Goal: Task Accomplishment & Management: Manage account settings

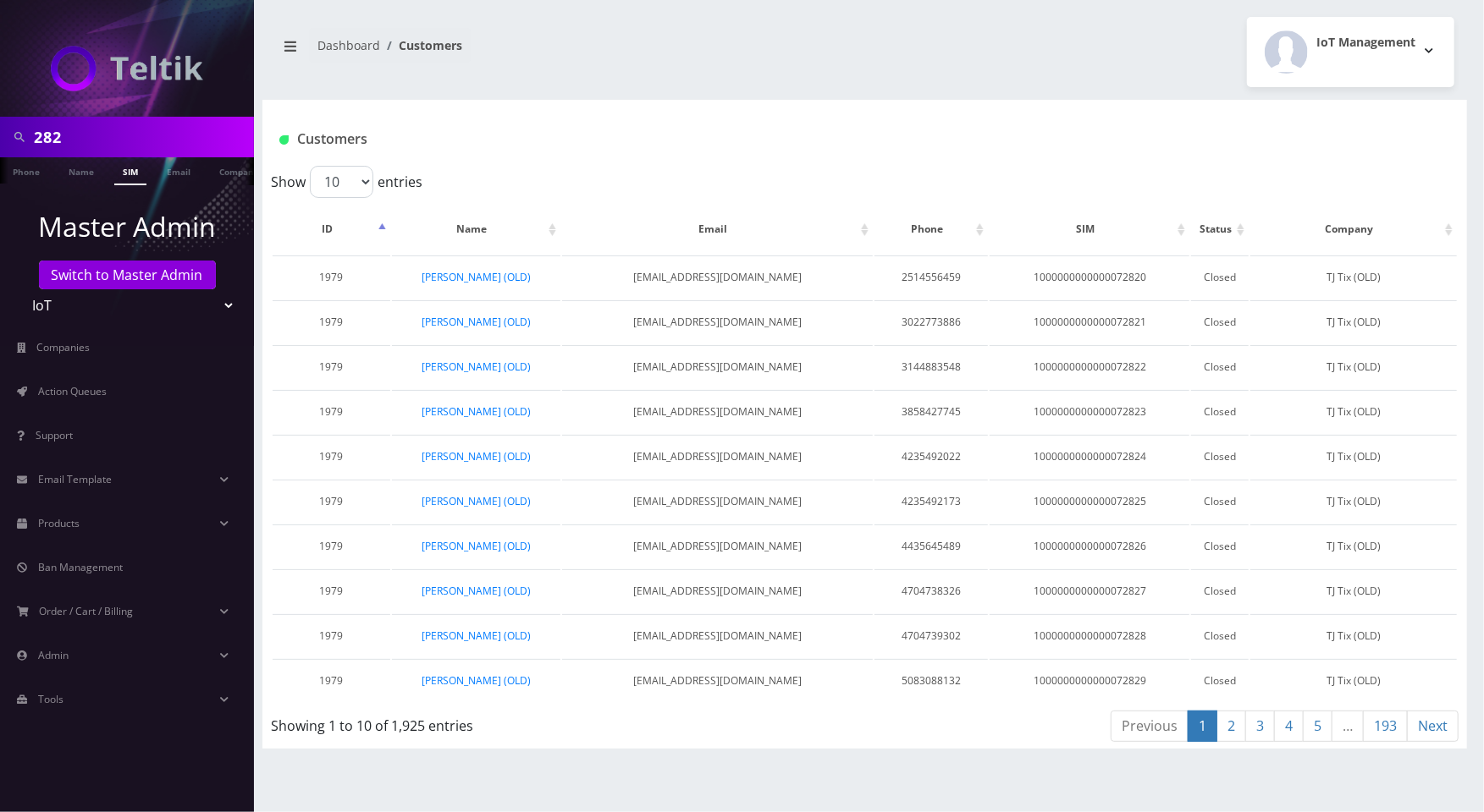
click at [112, 131] on input "282" at bounding box center [142, 137] width 216 height 33
type input "duv"
click at [67, 178] on link "Name" at bounding box center [81, 171] width 42 height 28
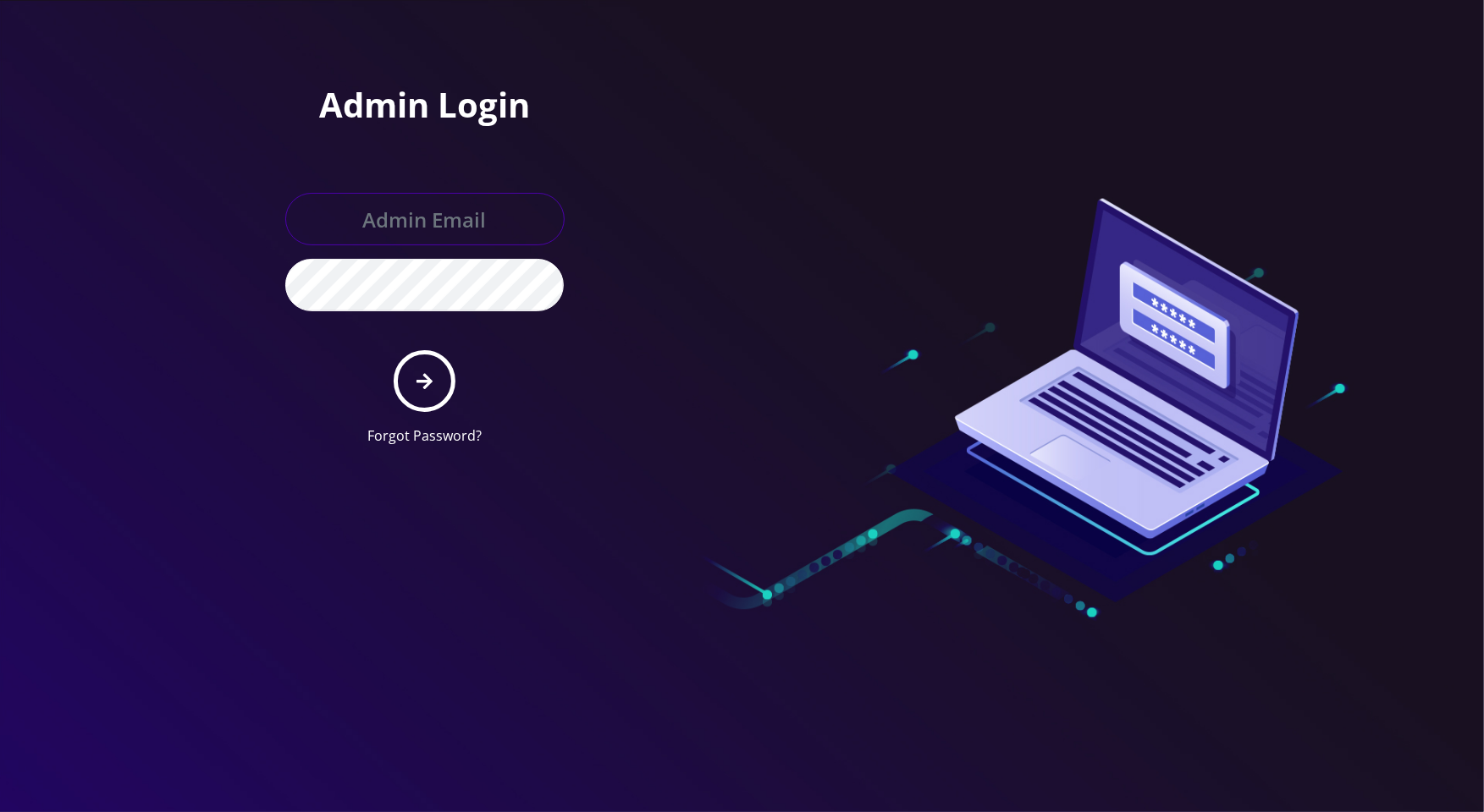
type input "[PERSON_NAME][EMAIL_ADDRESS][DOMAIN_NAME]"
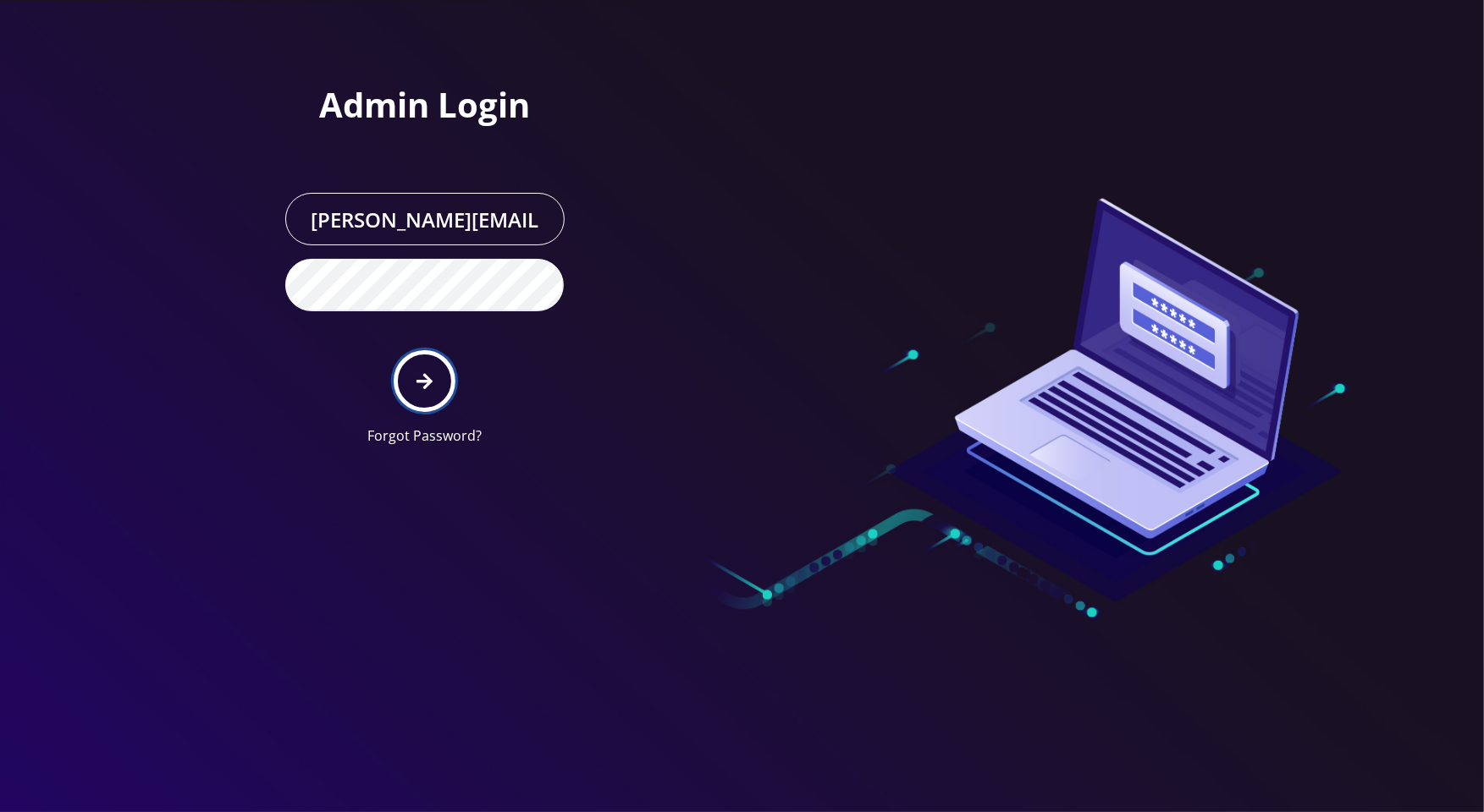
click at [445, 402] on button "submit" at bounding box center [424, 381] width 62 height 62
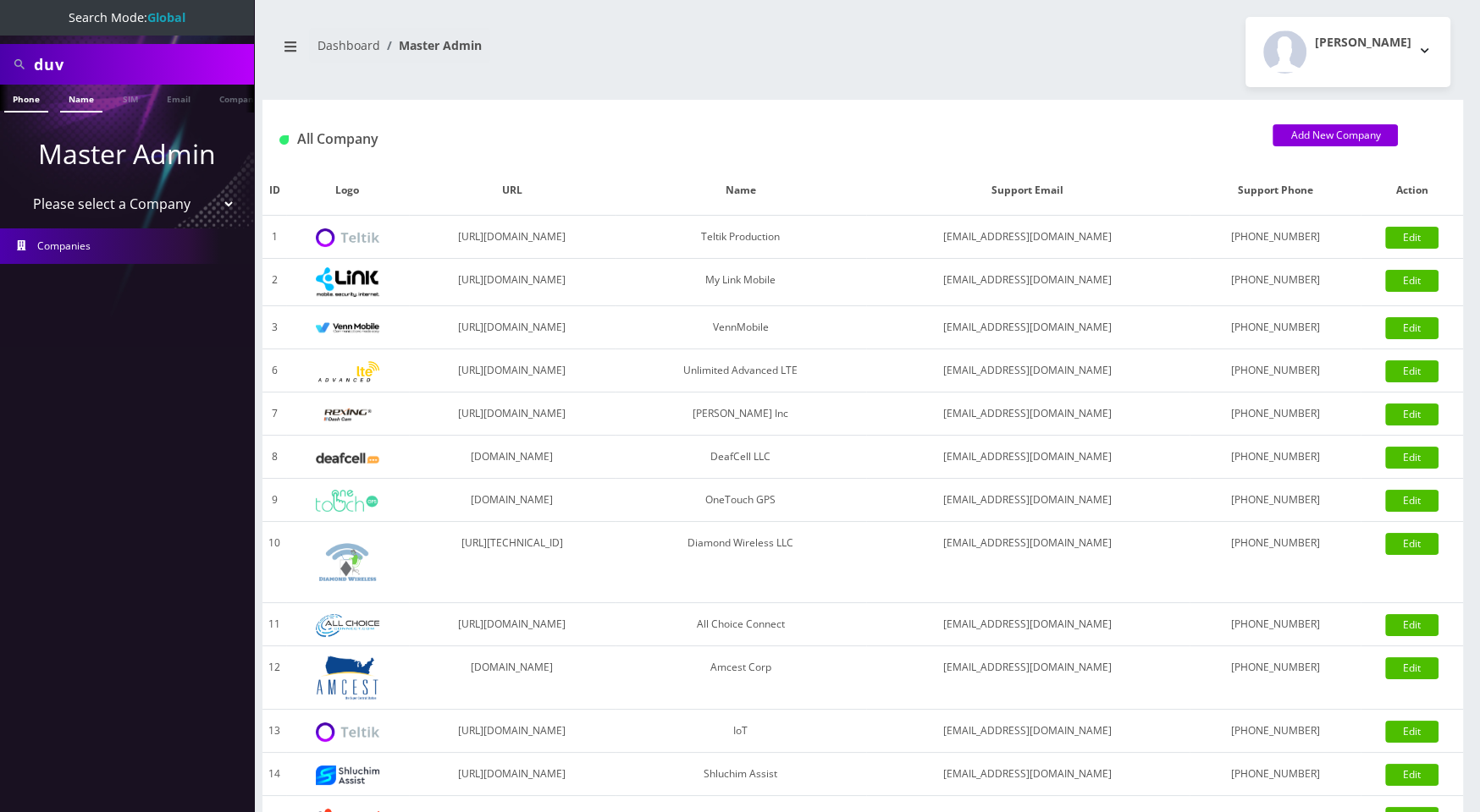
click at [84, 107] on link "Name" at bounding box center [81, 99] width 42 height 28
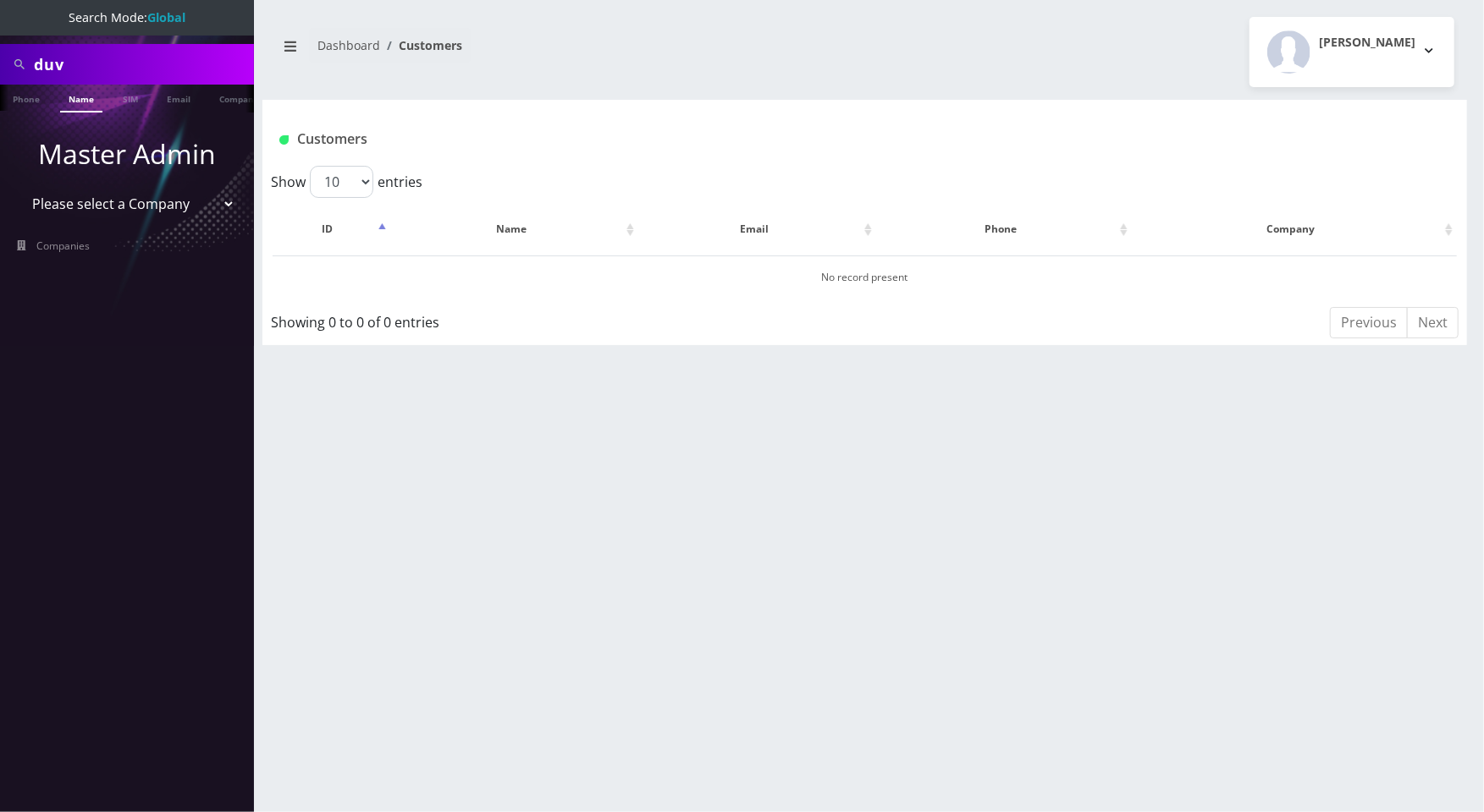
click at [101, 63] on input "duv" at bounding box center [142, 64] width 216 height 33
type input "s"
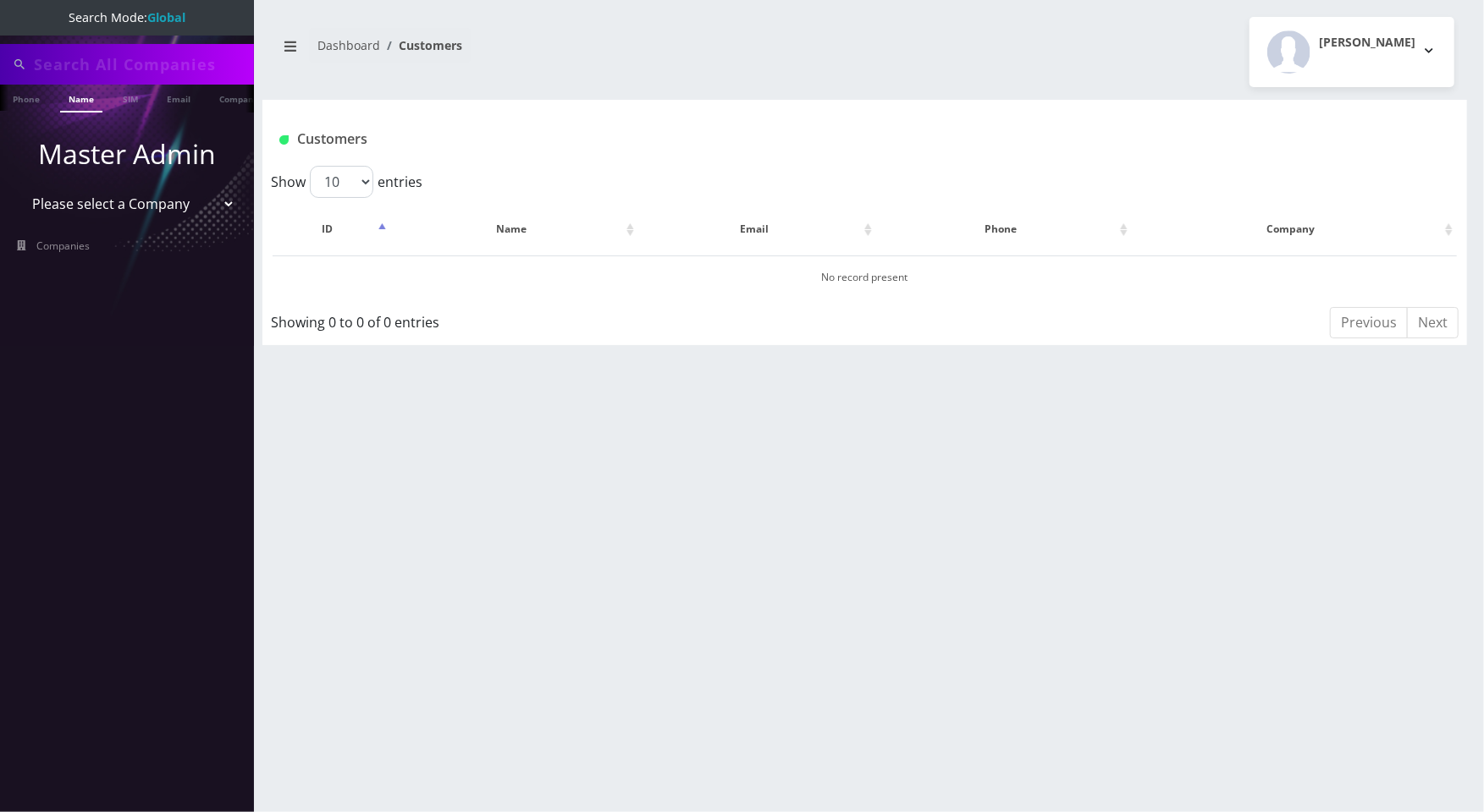
paste input "00002989"
type input "00002989"
click at [135, 98] on link "SIM" at bounding box center [130, 99] width 33 height 28
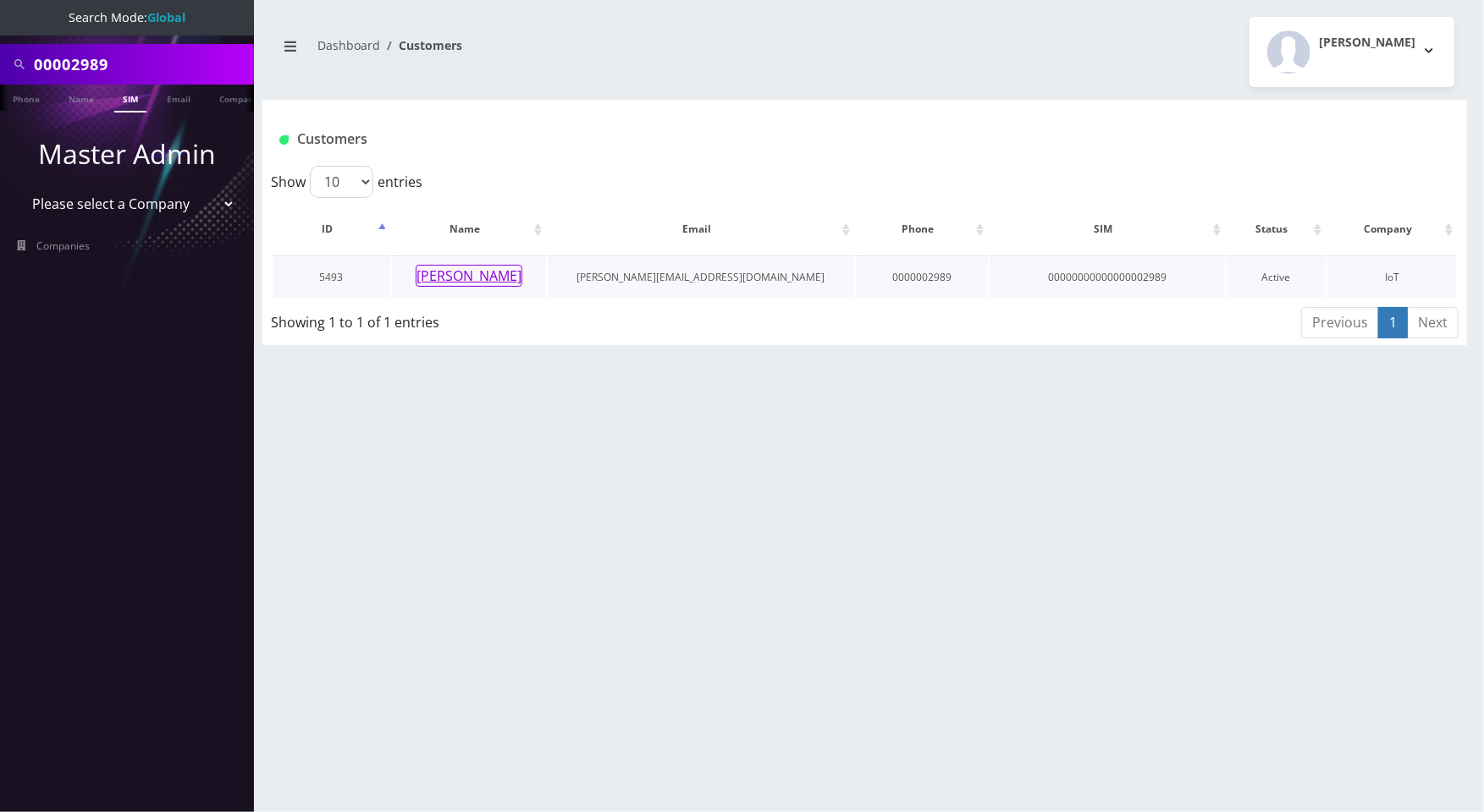
click at [492, 275] on button "[PERSON_NAME]" at bounding box center [469, 276] width 106 height 22
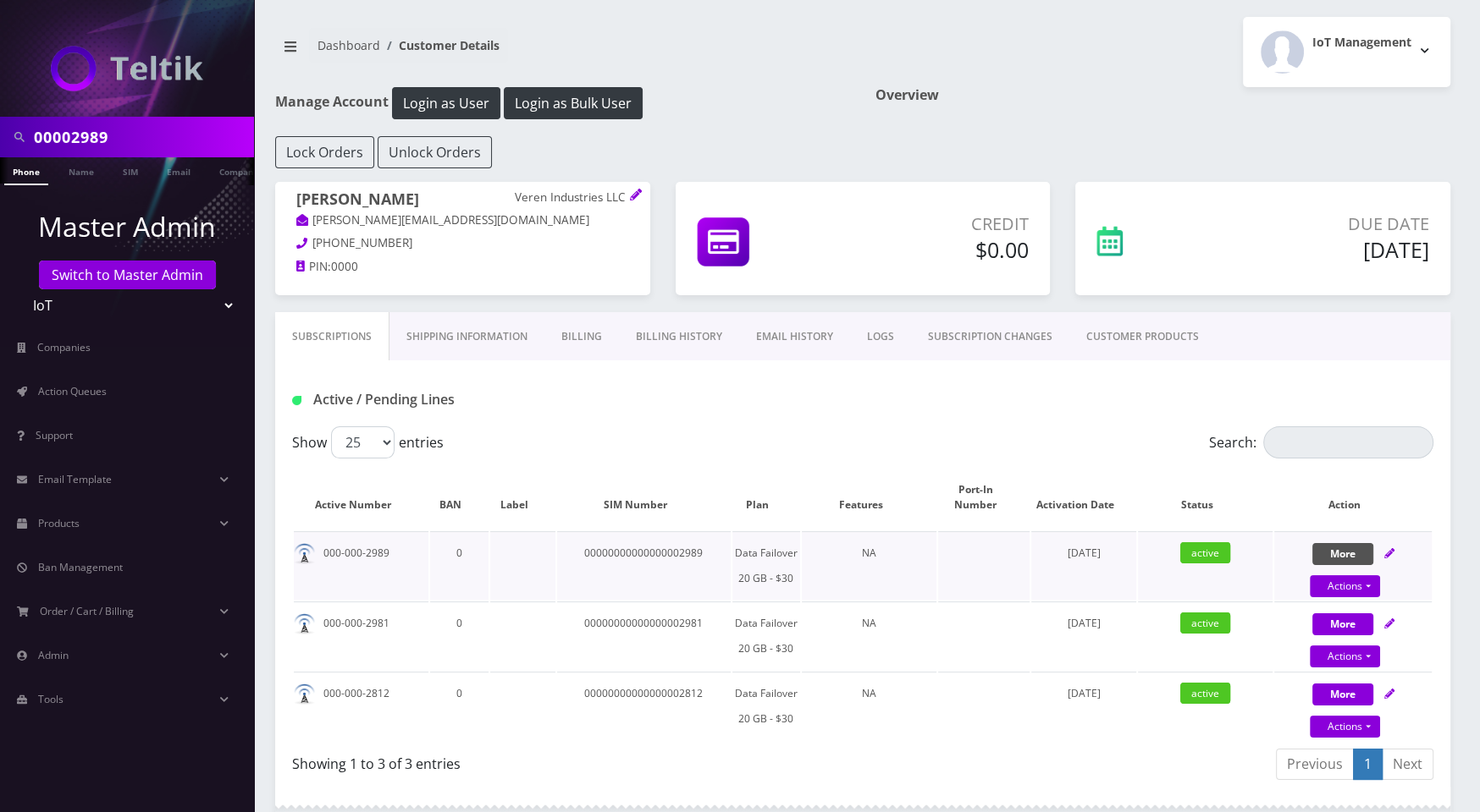
click at [1359, 546] on button "More" at bounding box center [1342, 554] width 61 height 22
select select "MR40 Multi-Carrier Modem/Router 5G/LTE Cat 20 - $320"
select select "295"
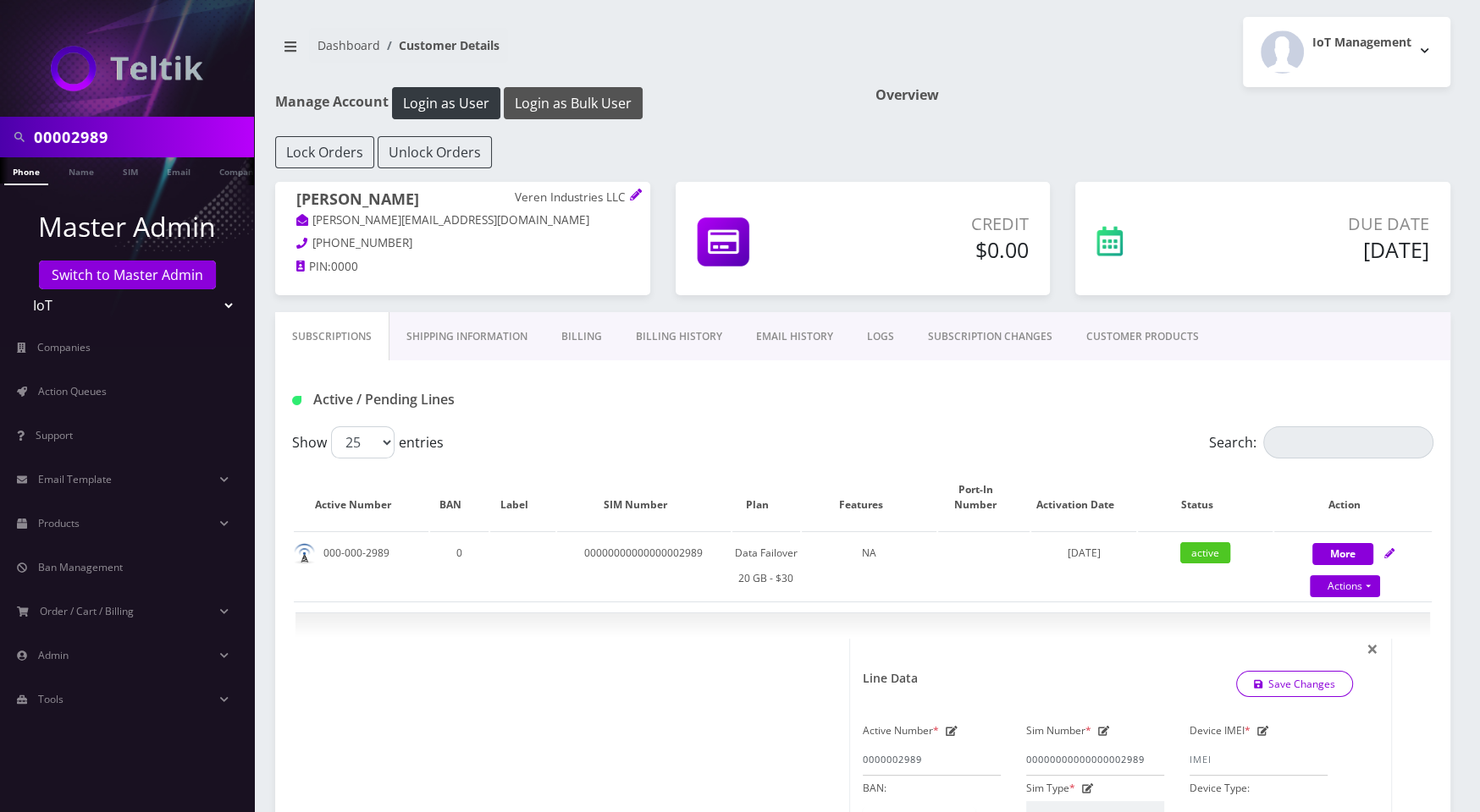
click at [566, 93] on button "Login as Bulk User" at bounding box center [573, 104] width 139 height 33
click at [1386, 546] on link at bounding box center [1389, 552] width 10 height 15
select select "MR40 Multi-Carrier Modem/Router 5G/LTE Cat 20 - $320"
select select "295"
click at [1393, 548] on icon at bounding box center [1389, 553] width 10 height 10
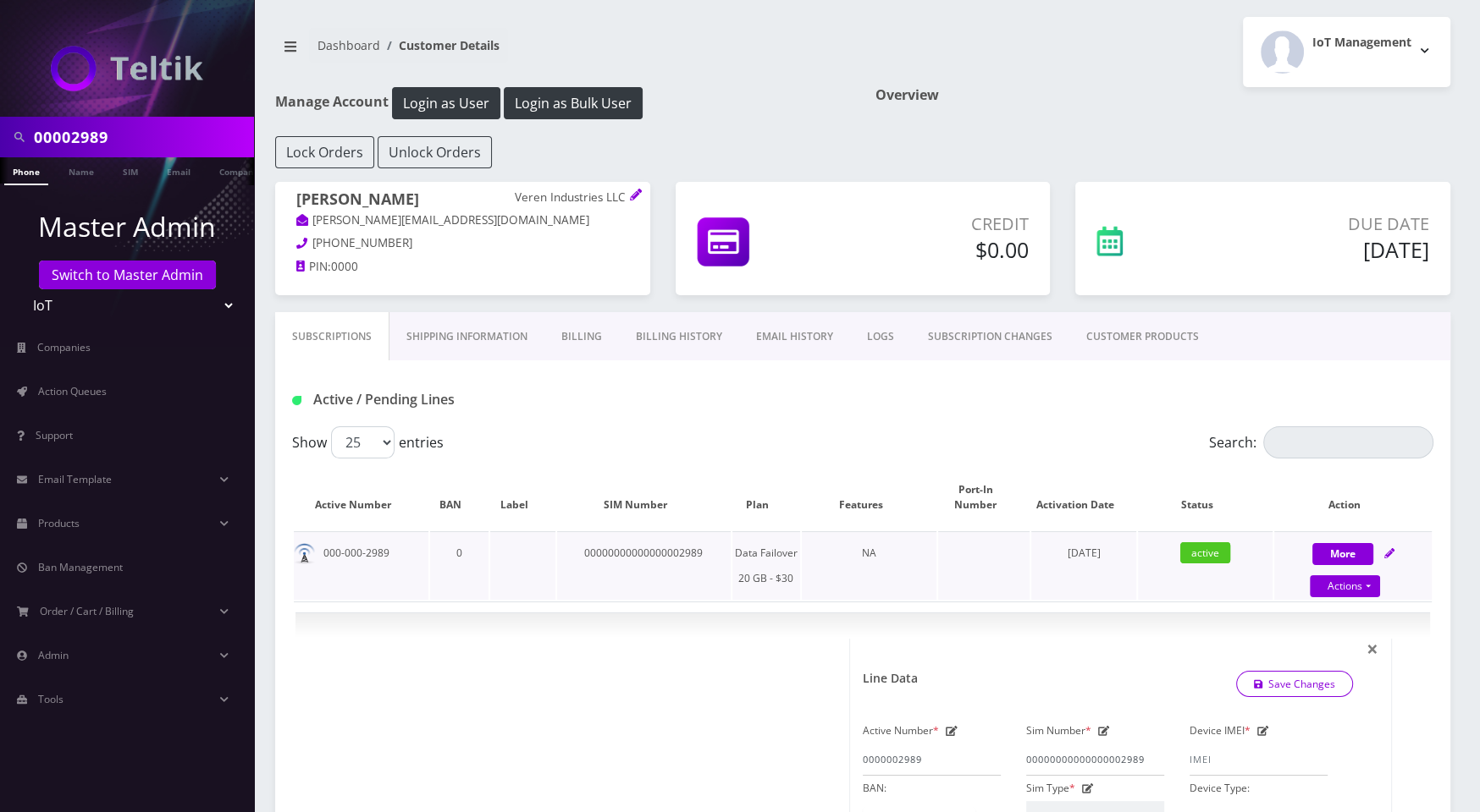
select select "MR40 Multi-Carrier Modem/Router 5G/LTE Cat 20 - $320"
select select "295"
click at [1393, 550] on icon at bounding box center [1389, 553] width 10 height 10
select select "MR40 Multi-Carrier Modem/Router 5G/LTE Cat 20 - $320"
select select "295"
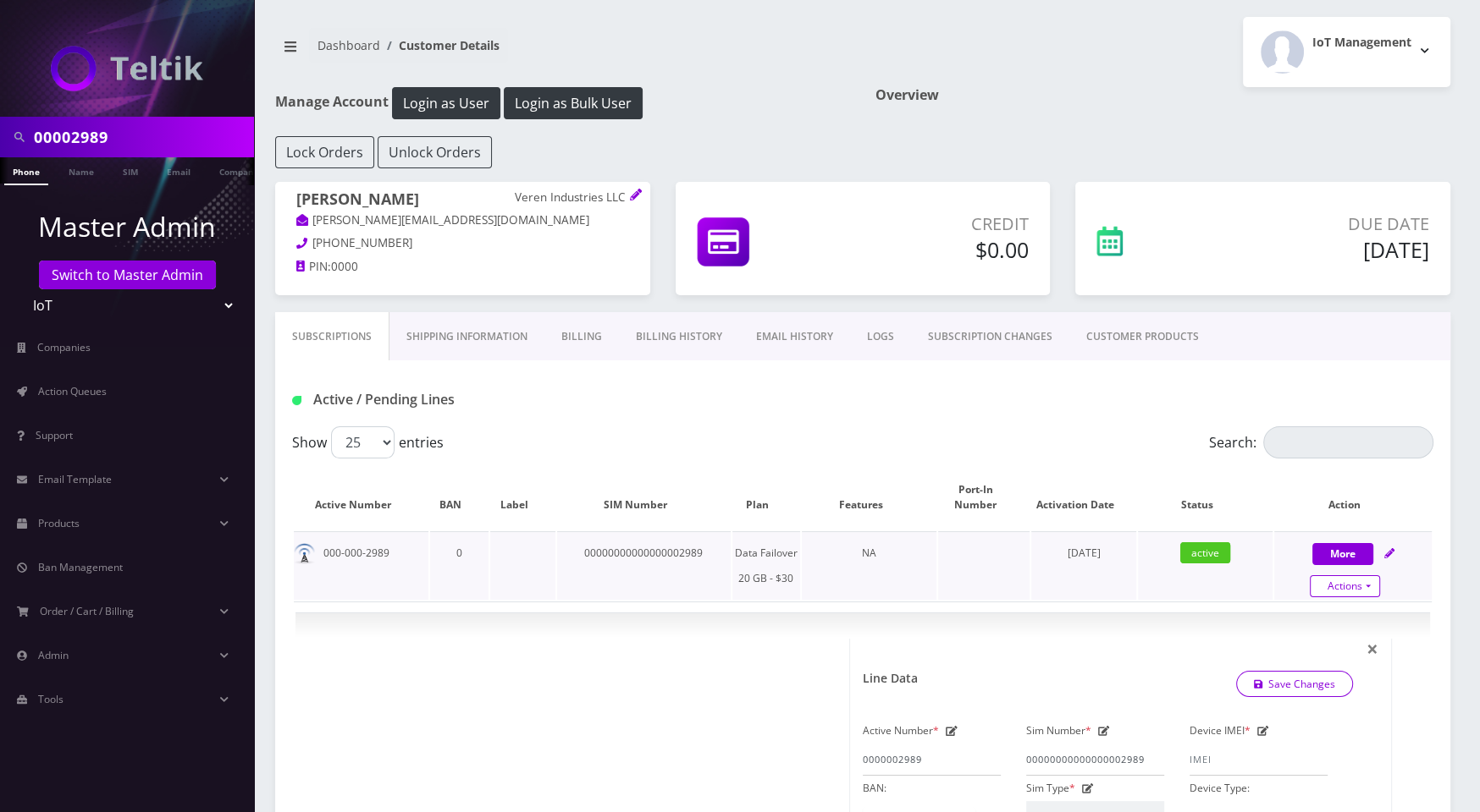
click at [1373, 578] on link "Actions" at bounding box center [1345, 587] width 70 height 22
select select "MR40 Multi-Carrier Modem/Router 5G/LTE Cat 20 - $320"
select select "295"
click at [1297, 493] on th "Action" at bounding box center [1353, 497] width 158 height 64
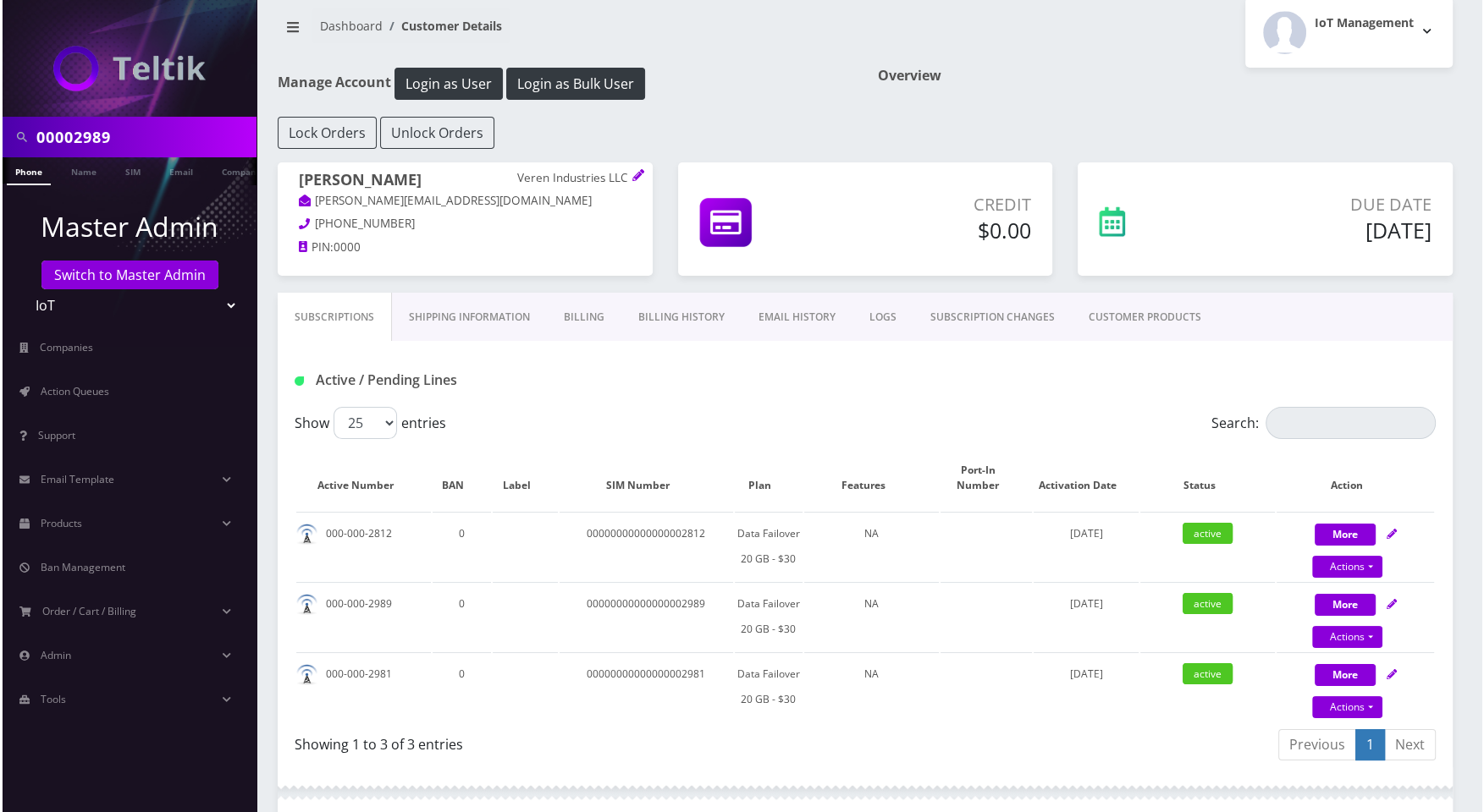
scroll to position [34, 0]
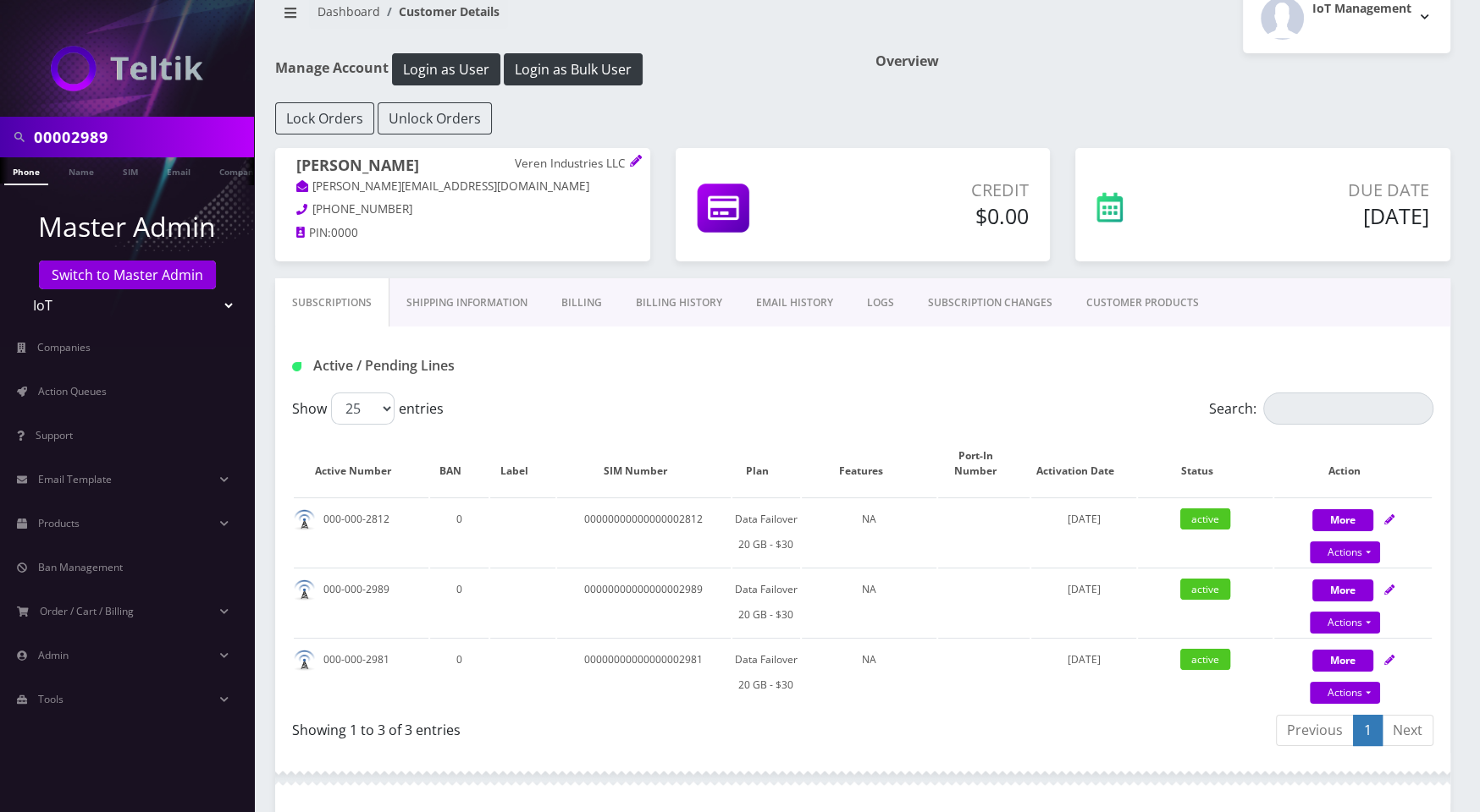
click at [1129, 315] on link "CUSTOMER PRODUCTS" at bounding box center [1142, 302] width 147 height 49
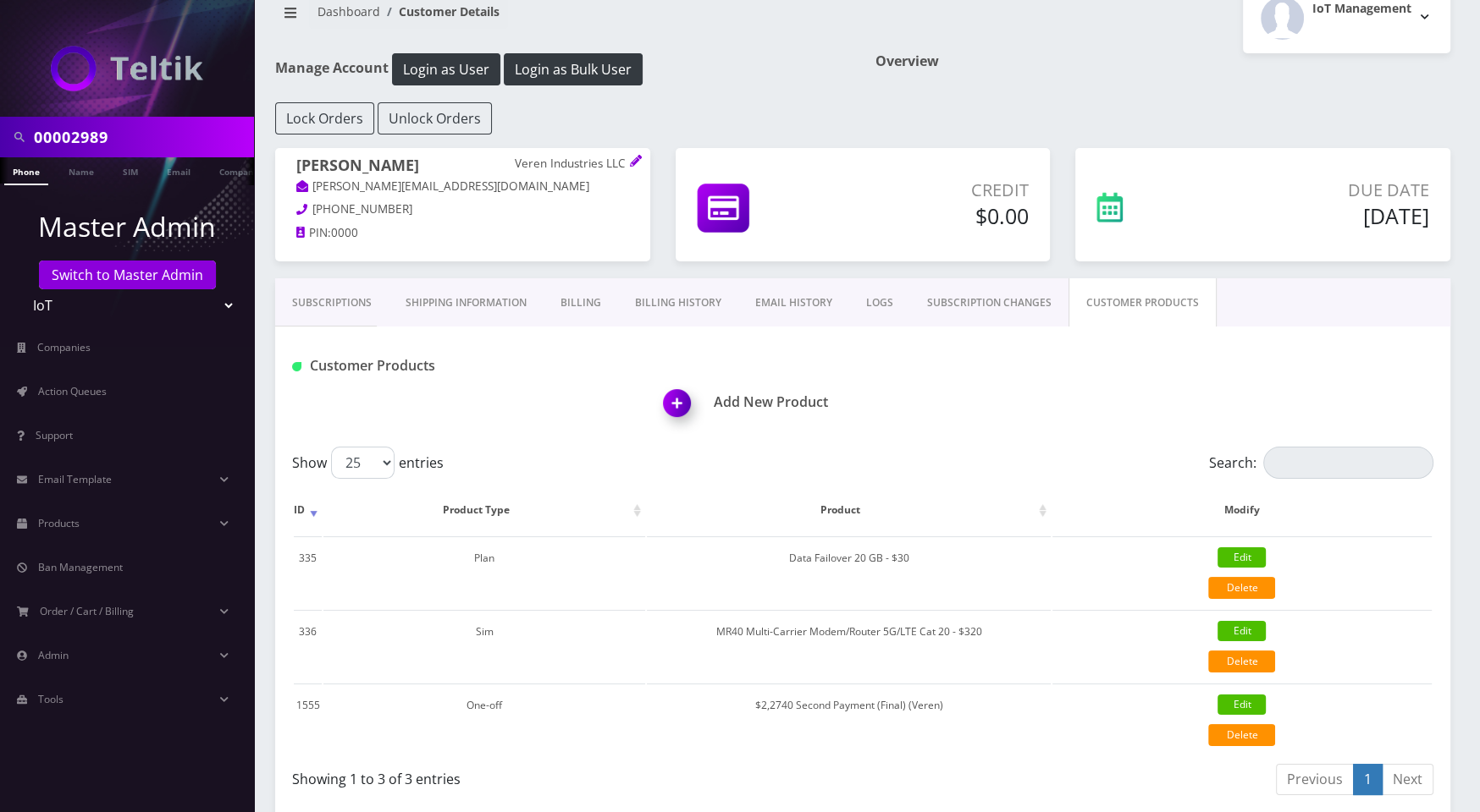
click at [675, 398] on img at bounding box center [680, 409] width 50 height 50
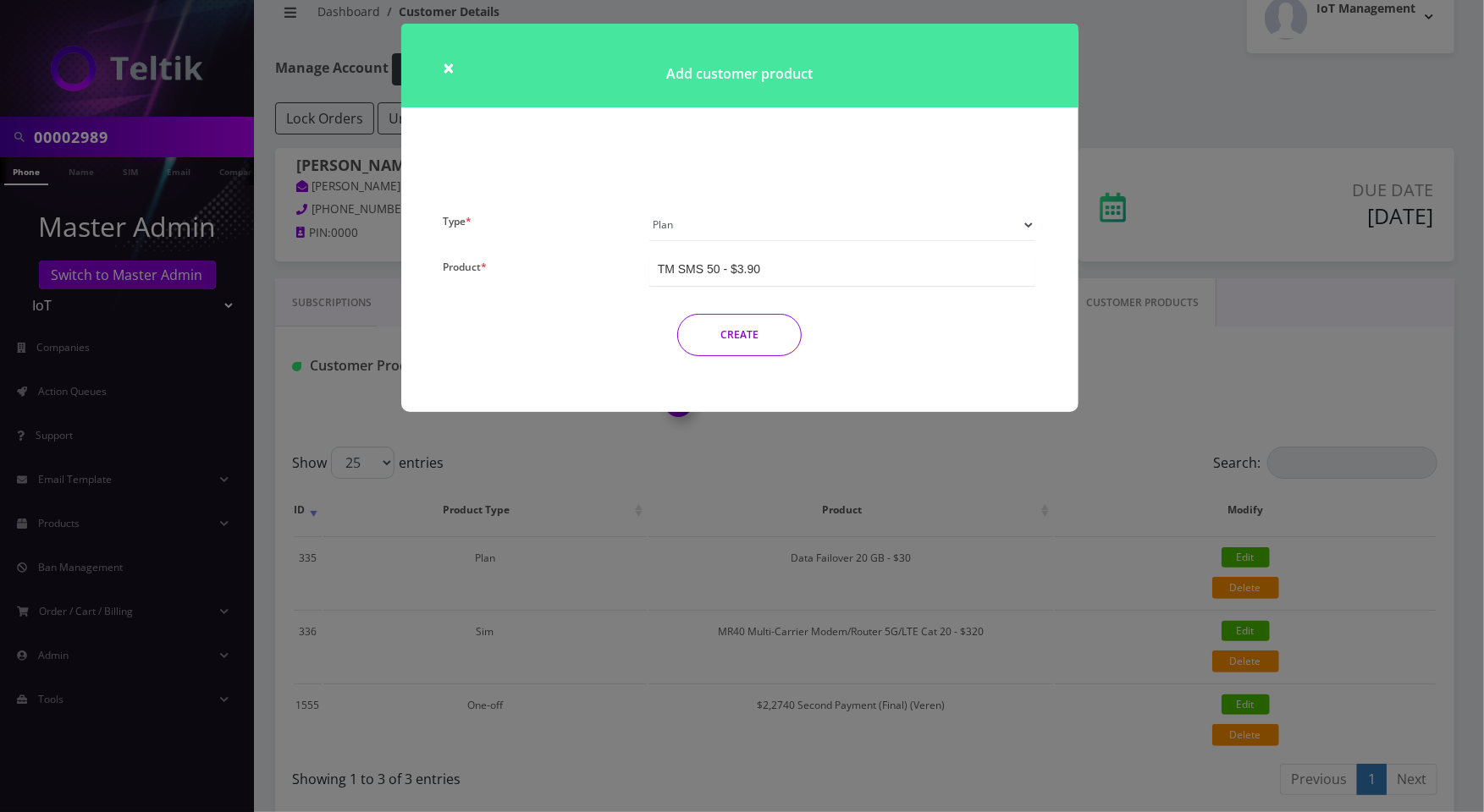
click at [763, 219] on select "Plan Device Sim Addon One-off" at bounding box center [843, 225] width 387 height 33
click at [766, 266] on div "TM SMS 50 - $3.90" at bounding box center [843, 270] width 387 height 32
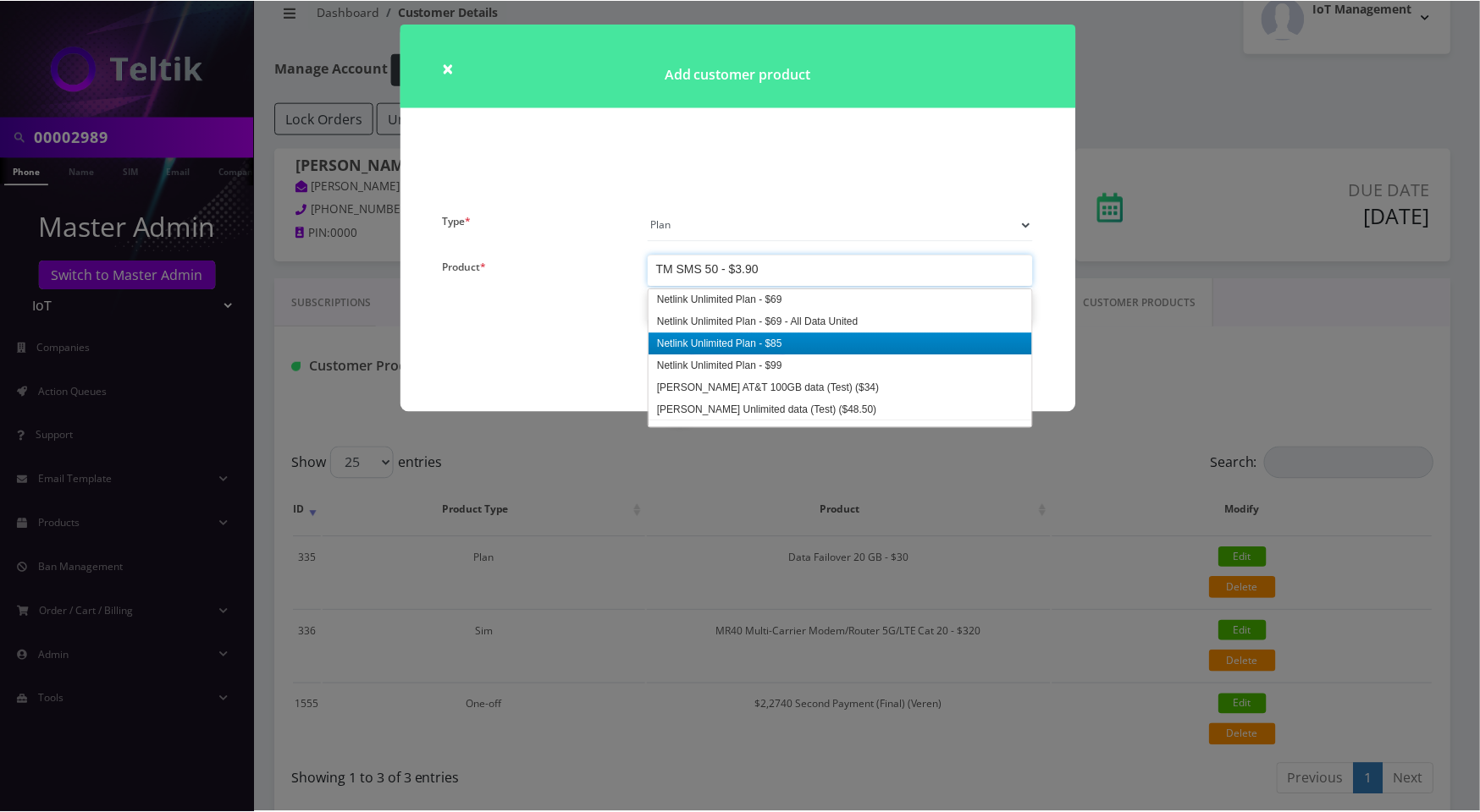
scroll to position [2954, 0]
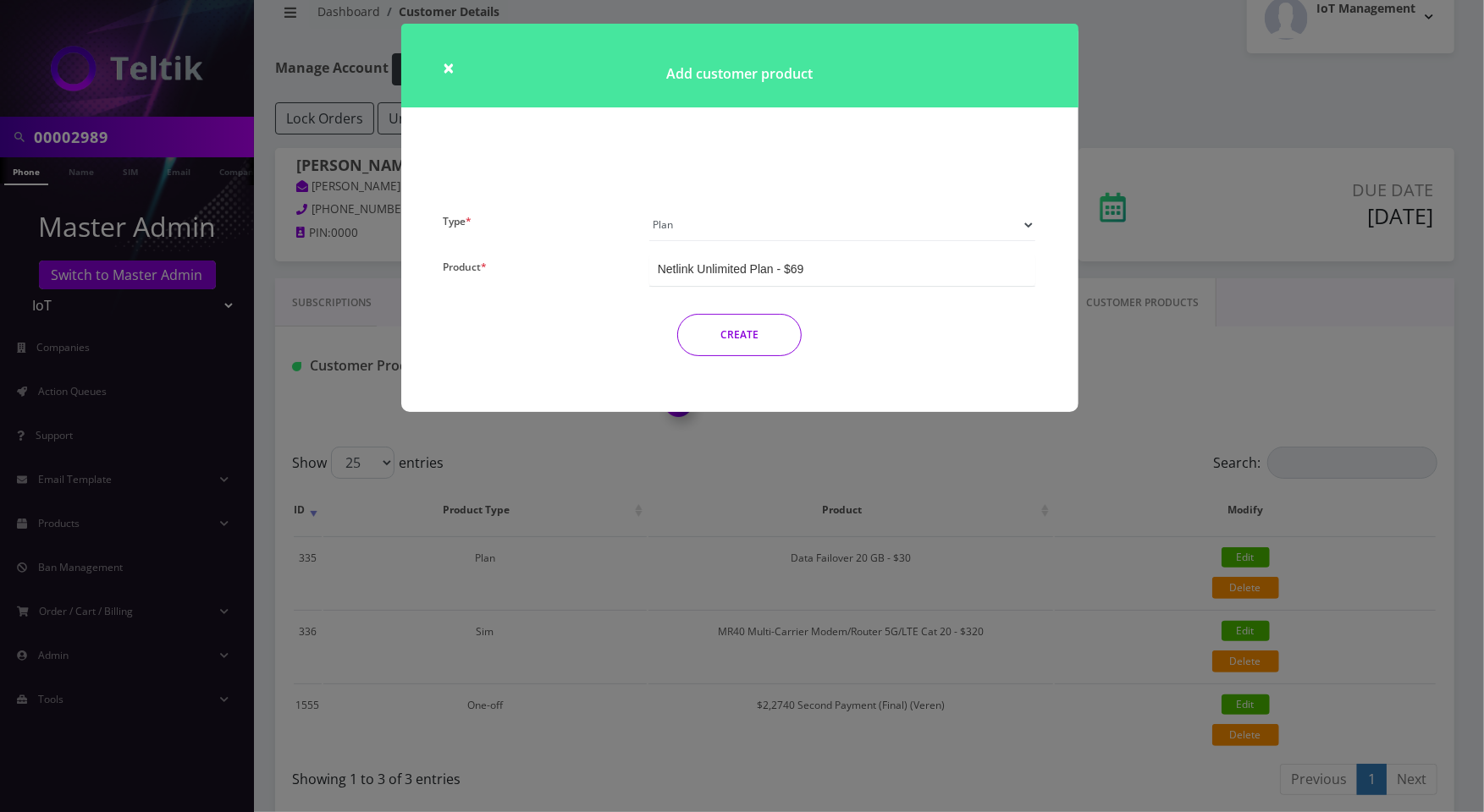
click at [752, 325] on button "CREATE" at bounding box center [739, 335] width 124 height 42
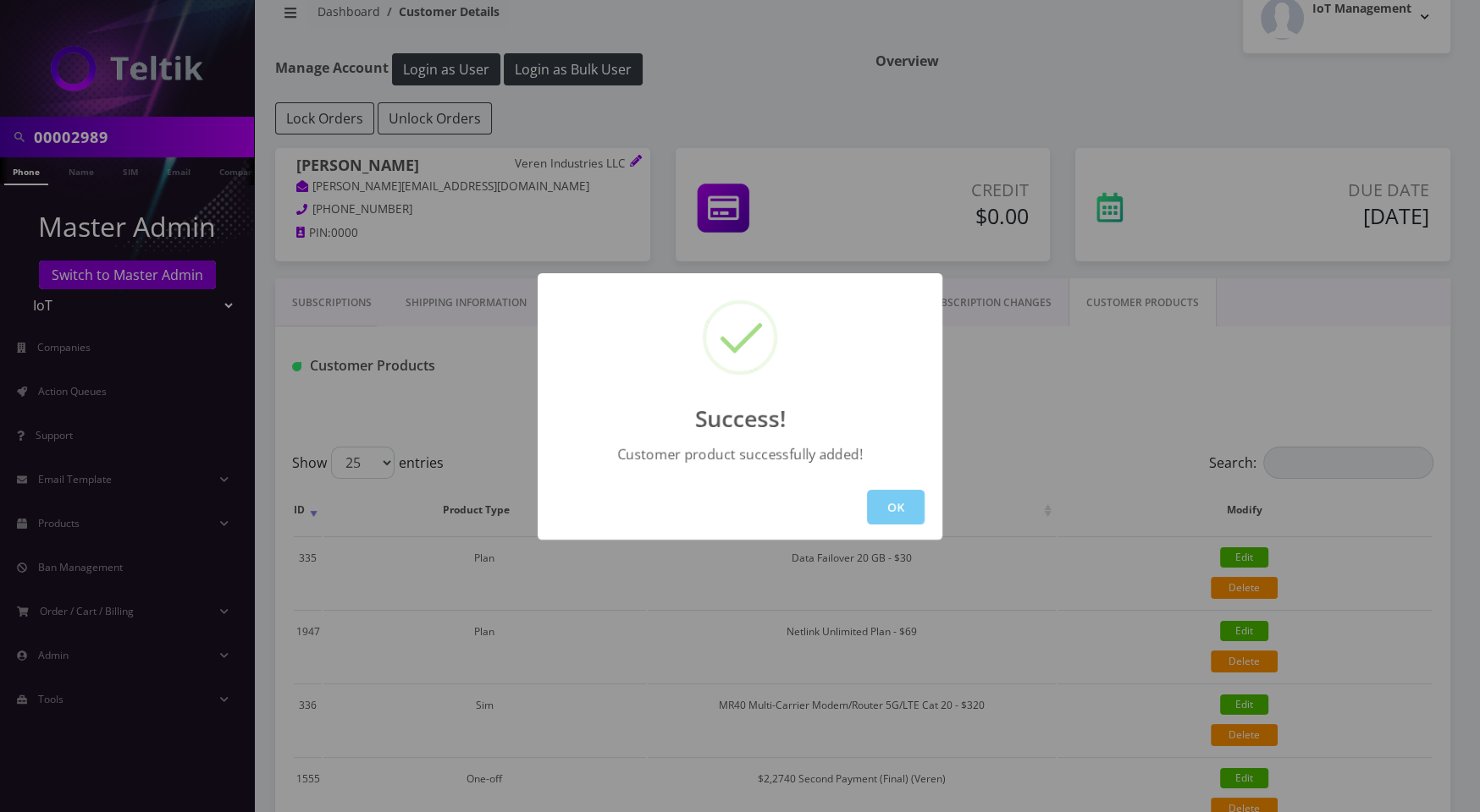
click at [900, 494] on button "OK" at bounding box center [896, 507] width 57 height 35
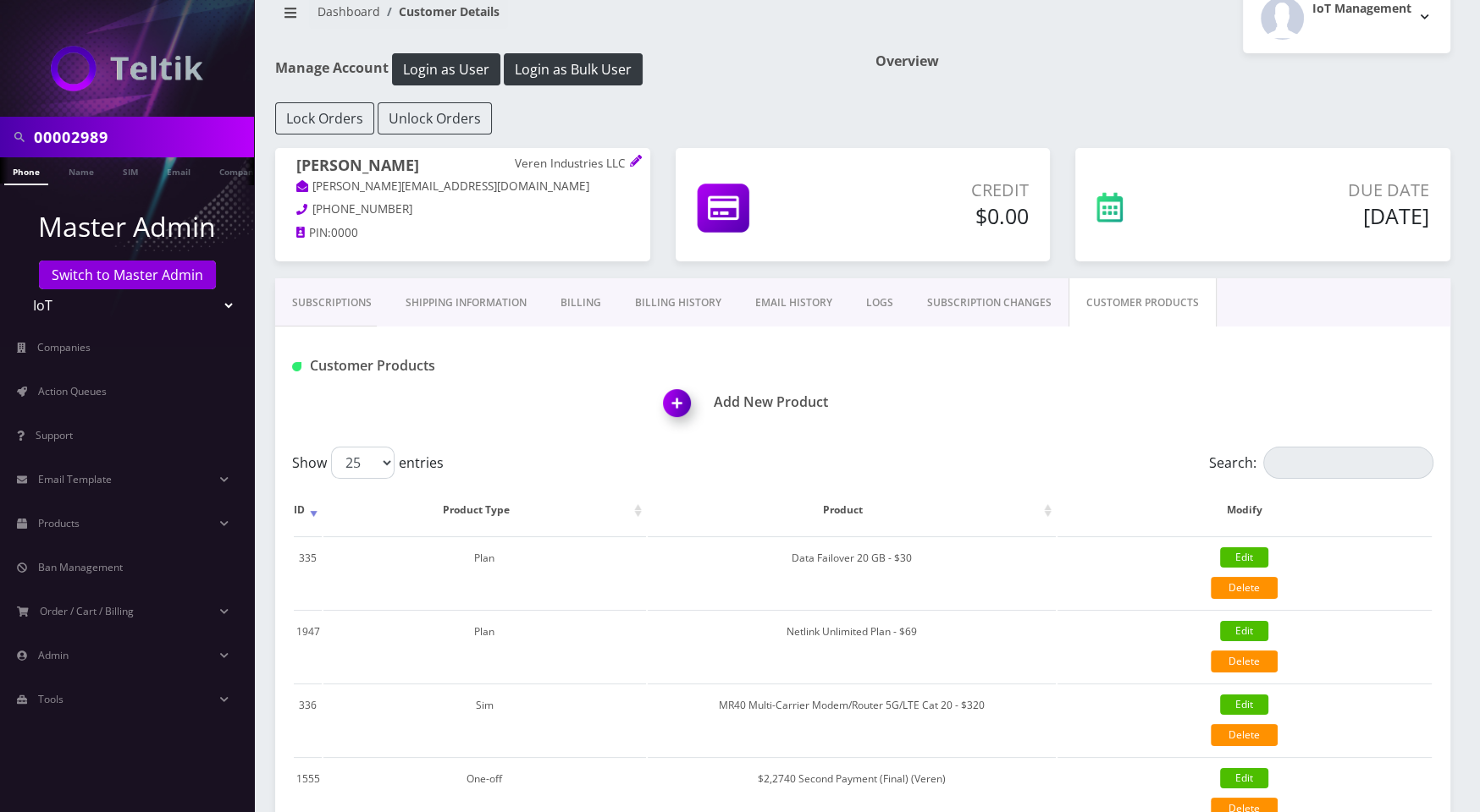
click at [328, 290] on link "Subscriptions" at bounding box center [332, 302] width 113 height 49
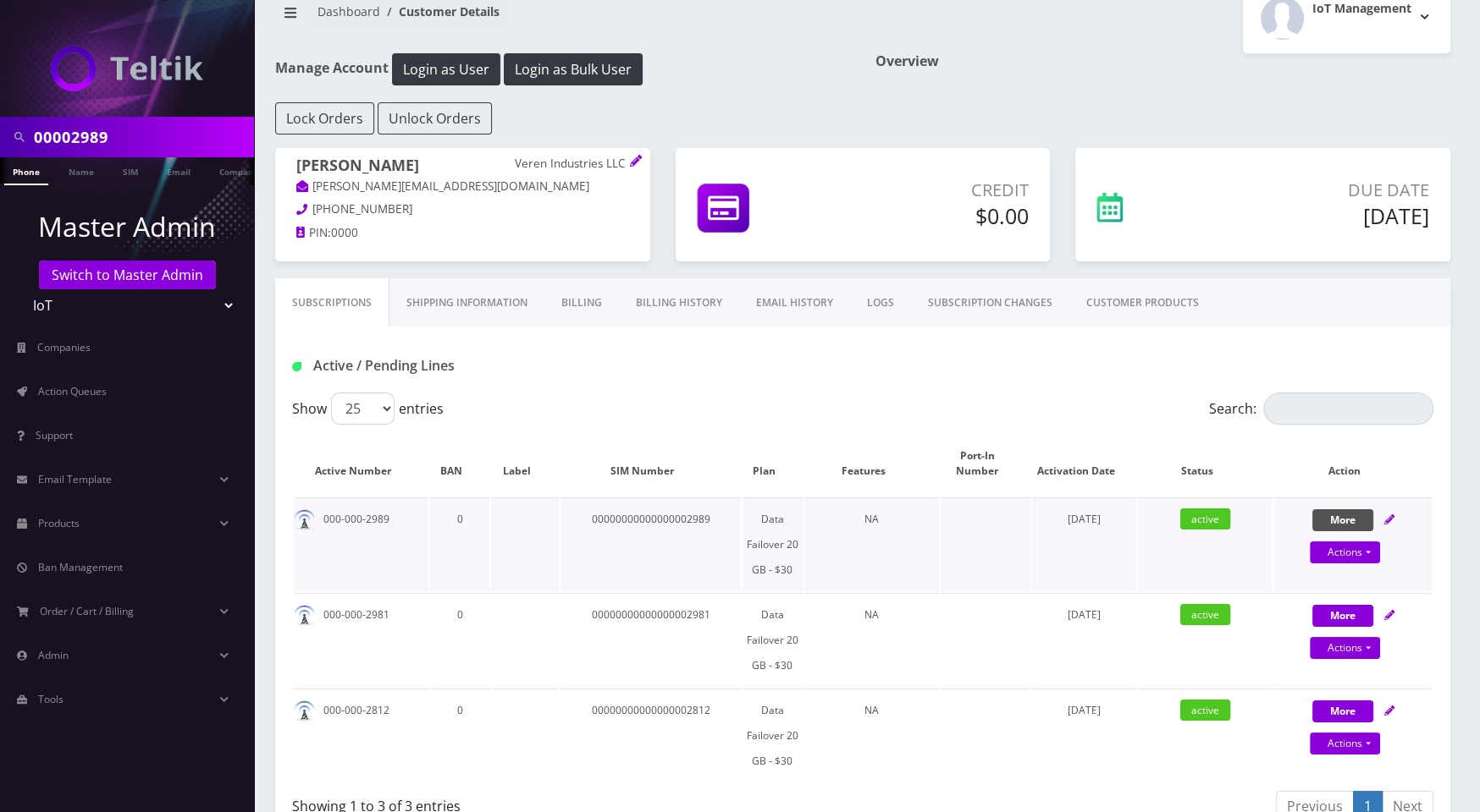
click at [1343, 514] on button "More" at bounding box center [1342, 521] width 61 height 22
select select "MR40 Multi-Carrier Modem/Router 5G/LTE Cat 20 - $320"
select select "295"
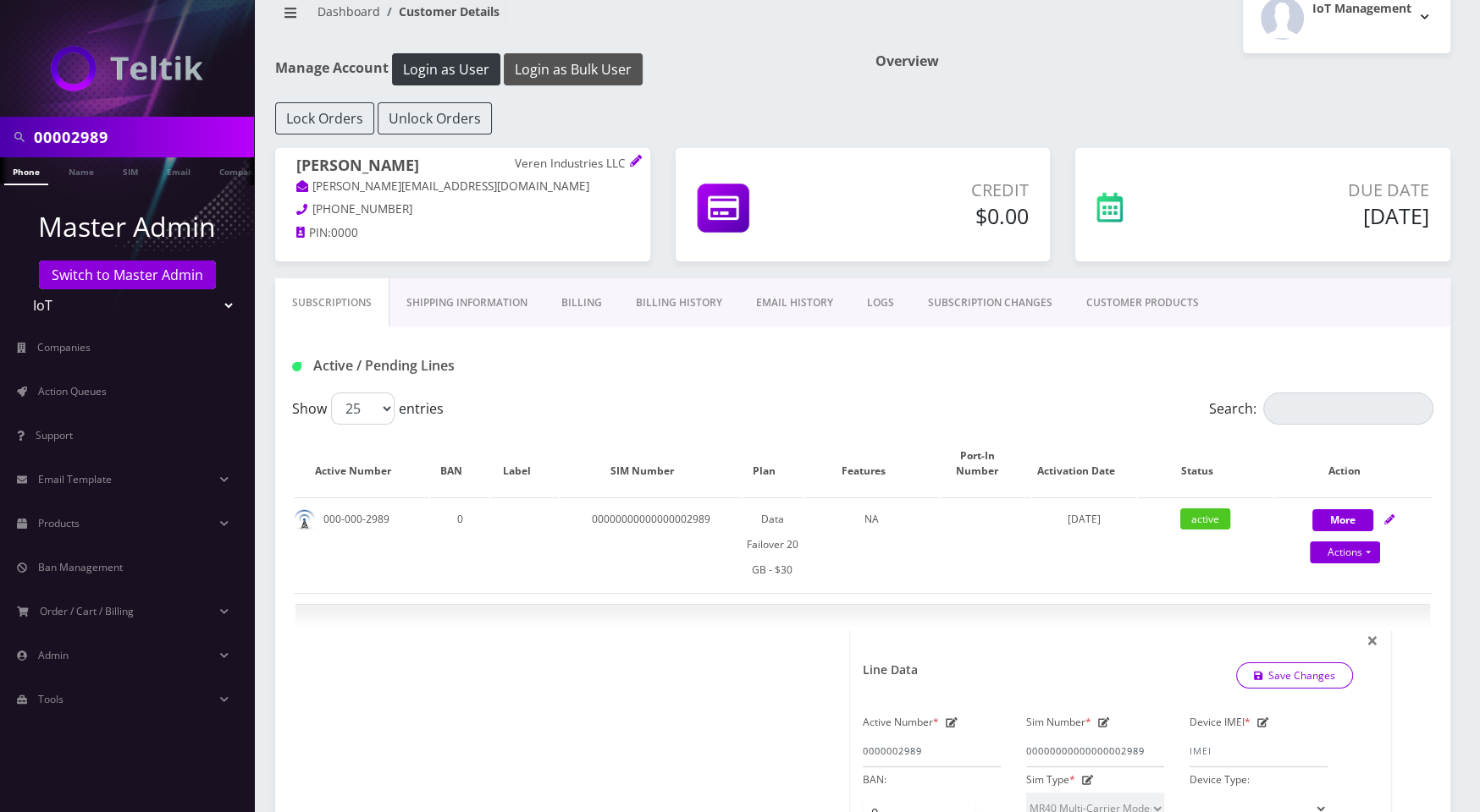
click at [600, 57] on button "Login as Bulk User" at bounding box center [573, 69] width 139 height 33
